Goal: Task Accomplishment & Management: Manage account settings

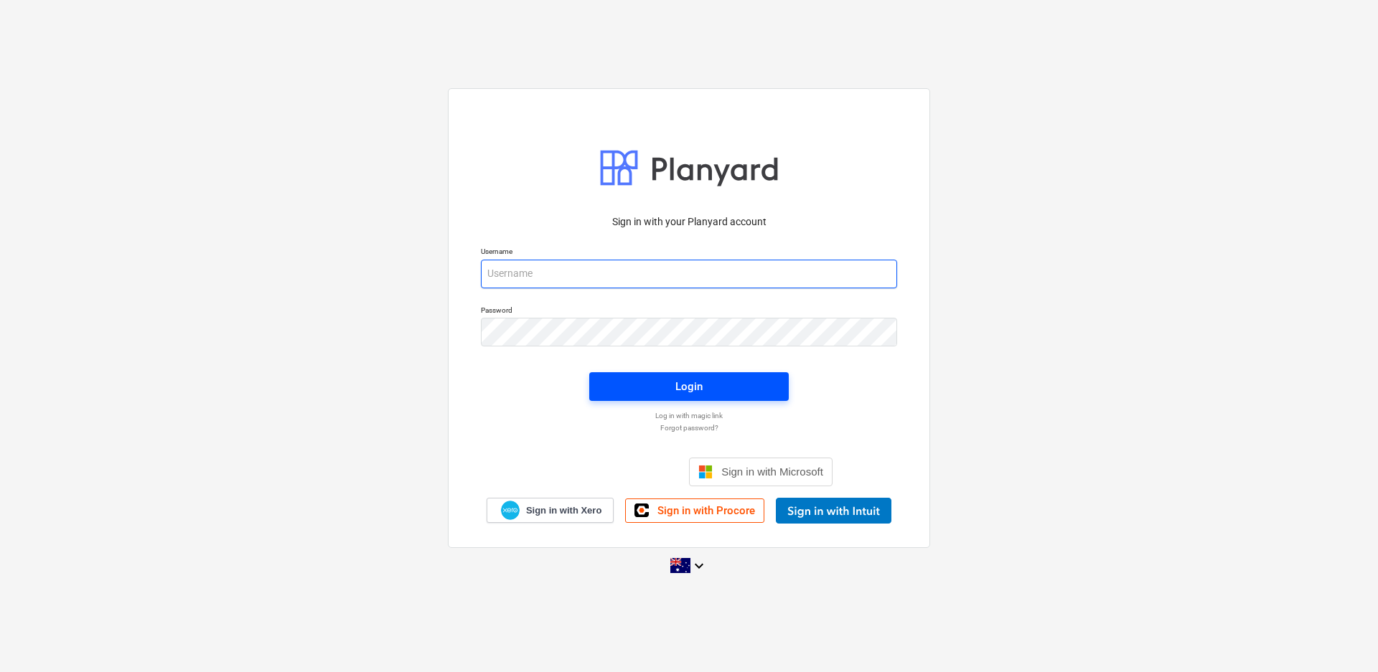
type input "[PERSON_NAME][EMAIL_ADDRESS][DOMAIN_NAME]"
click at [700, 387] on div "Login" at bounding box center [688, 387] width 27 height 19
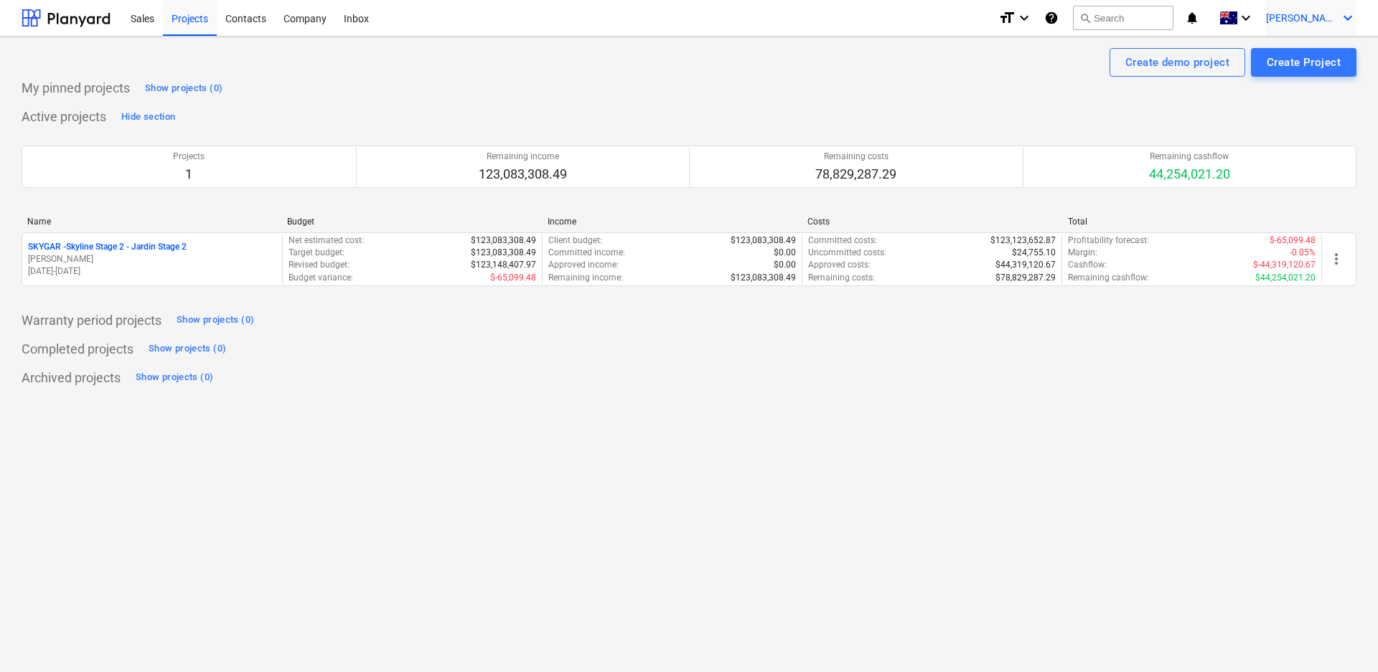
click at [1349, 22] on icon "keyboard_arrow_down" at bounding box center [1347, 17] width 17 height 17
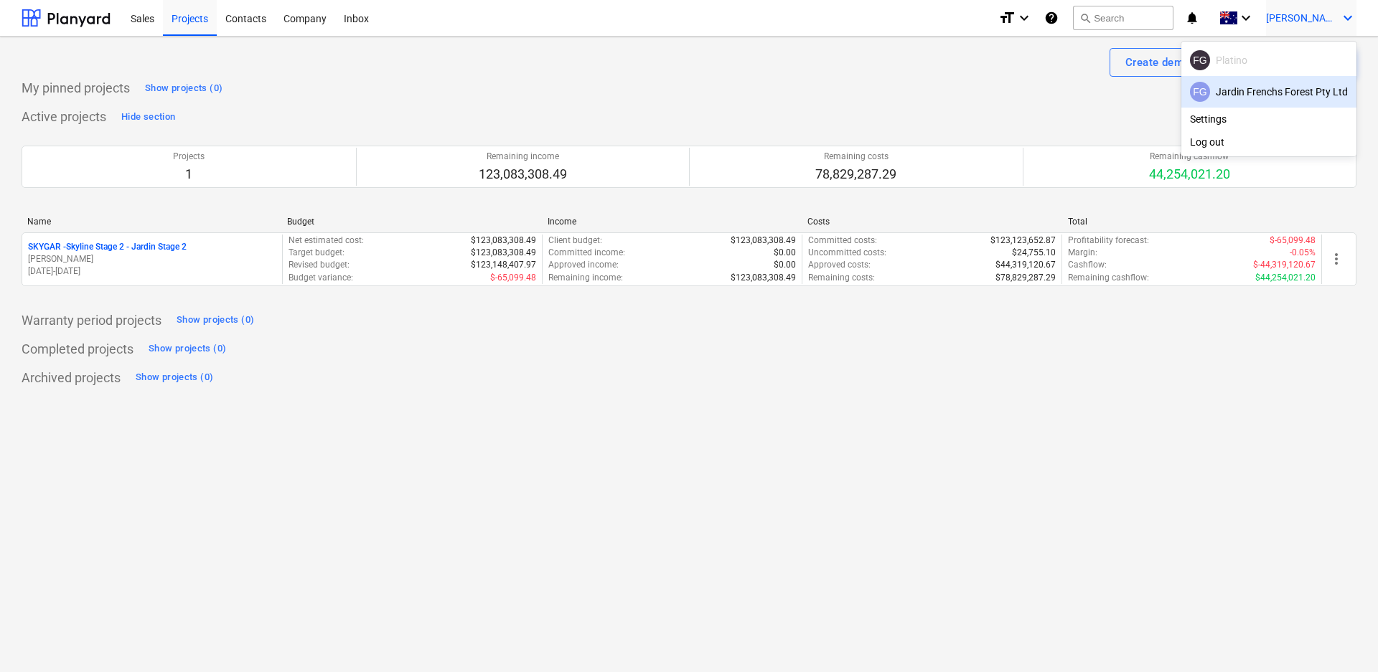
click at [294, 19] on div at bounding box center [689, 336] width 1378 height 672
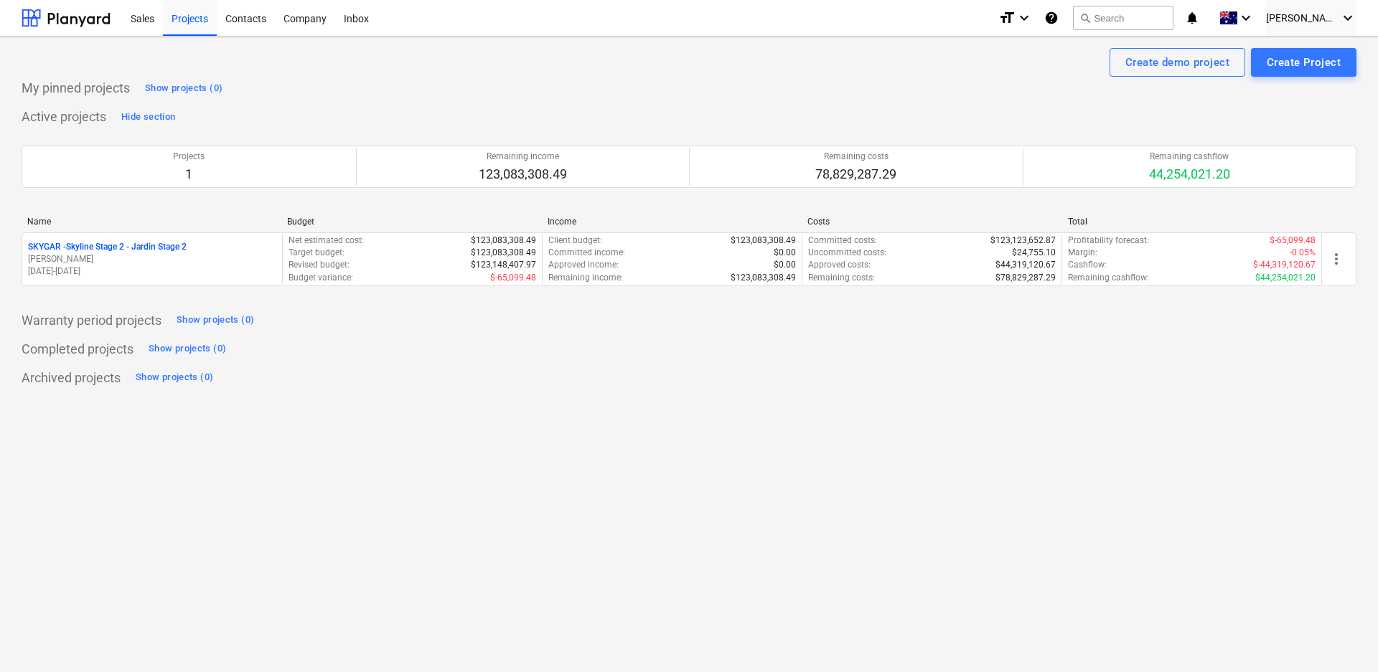
click at [294, 19] on div "Company" at bounding box center [305, 17] width 60 height 37
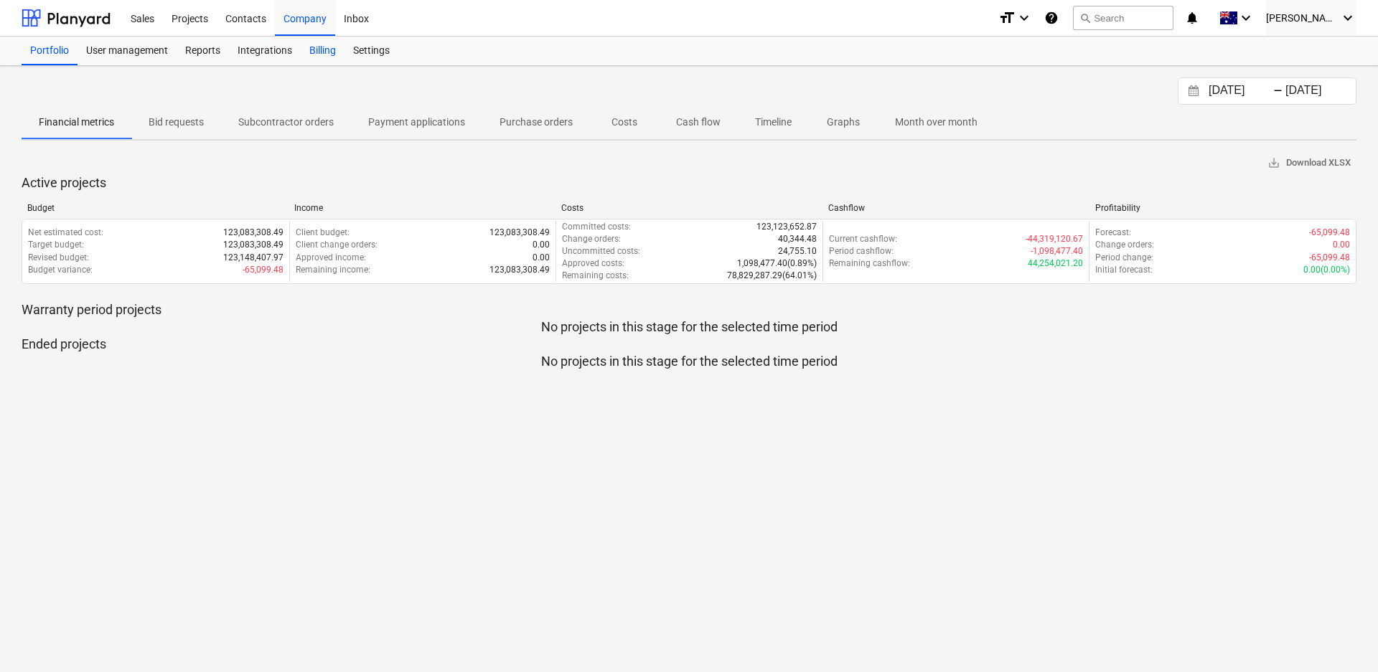
click at [317, 55] on div "Billing" at bounding box center [323, 51] width 44 height 29
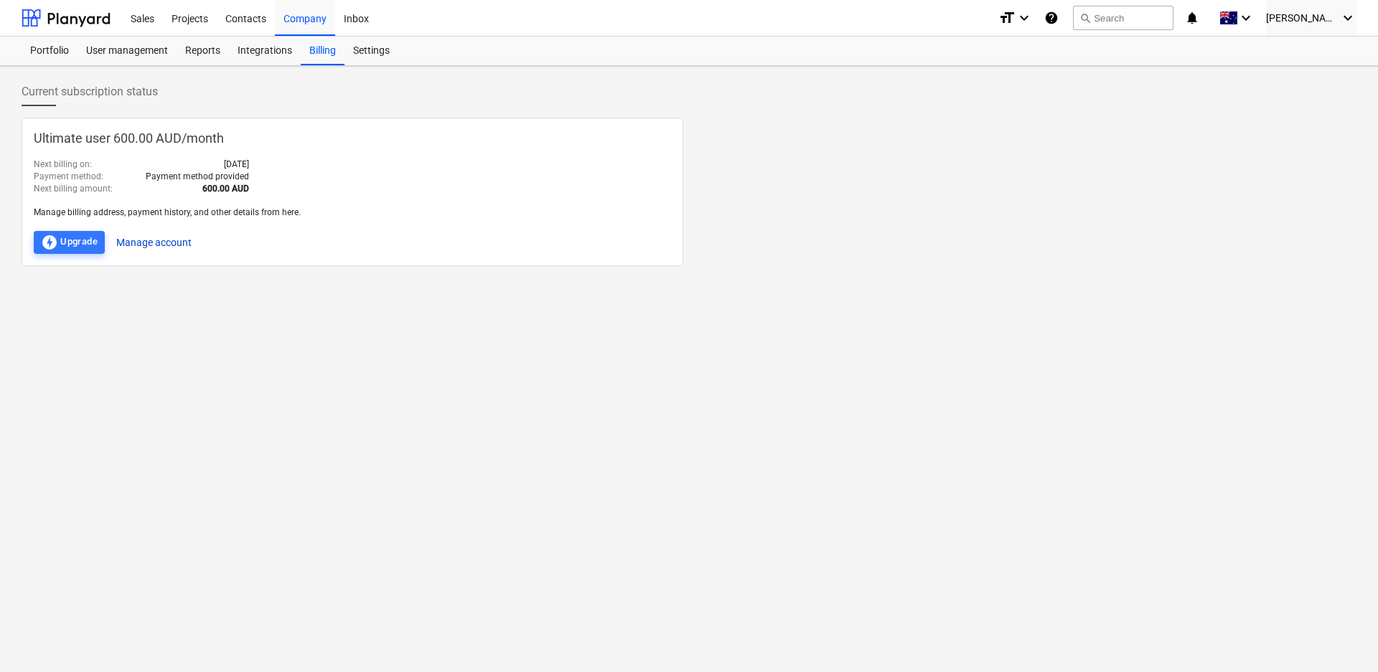
click at [178, 241] on button "Manage account" at bounding box center [153, 242] width 75 height 23
